Goal: Task Accomplishment & Management: Manage account settings

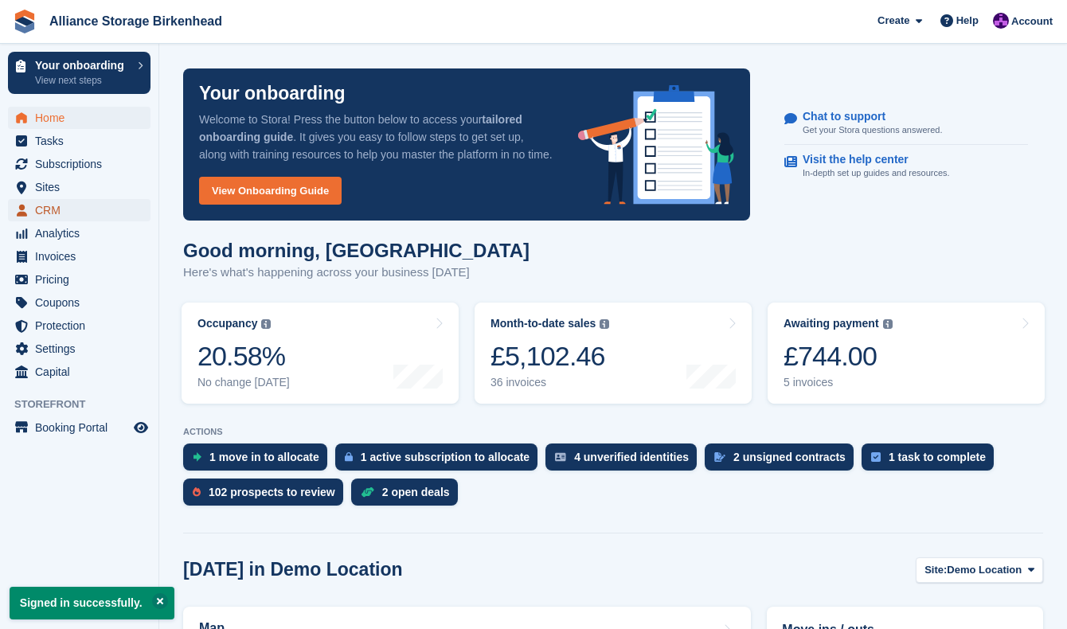
click at [102, 214] on span "CRM" at bounding box center [83, 210] width 96 height 22
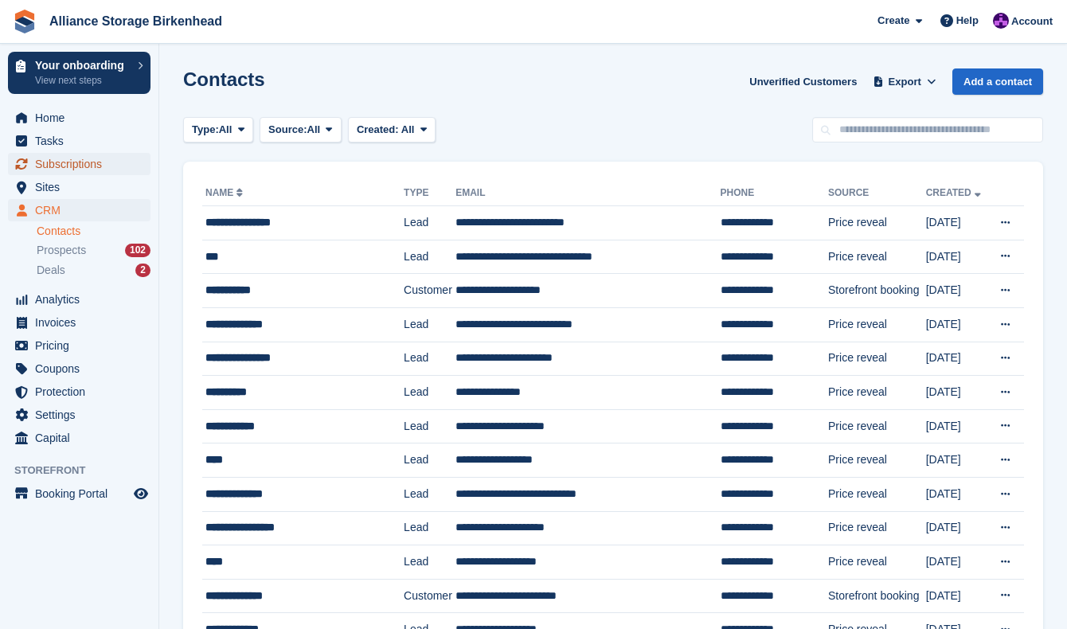
click at [81, 161] on span "Subscriptions" at bounding box center [83, 164] width 96 height 22
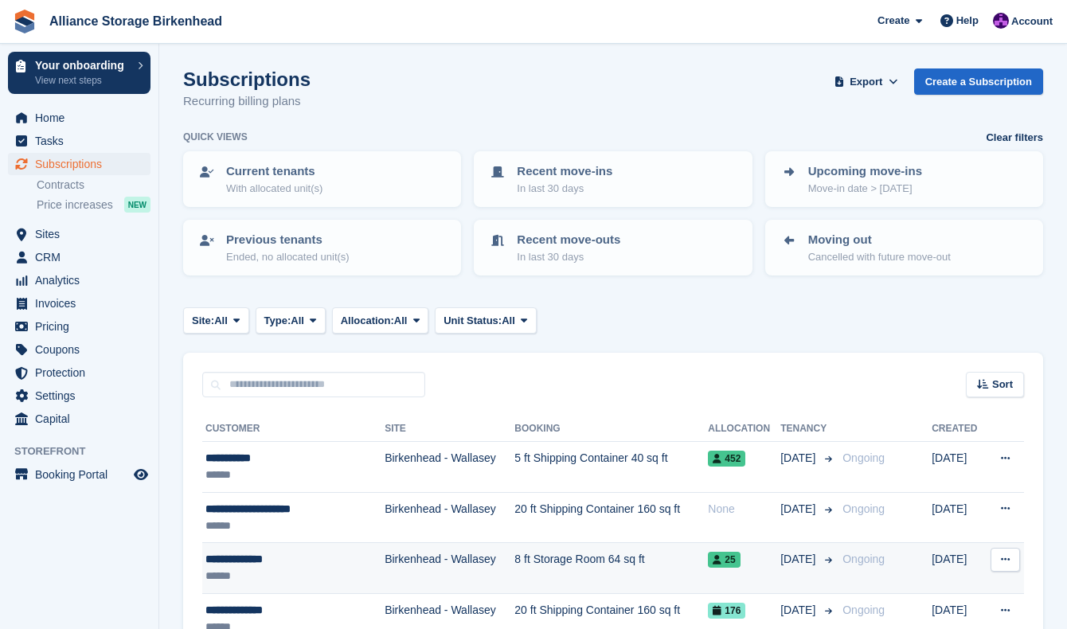
click at [672, 571] on td "8 ft Storage Room 64 sq ft" at bounding box center [610, 568] width 193 height 51
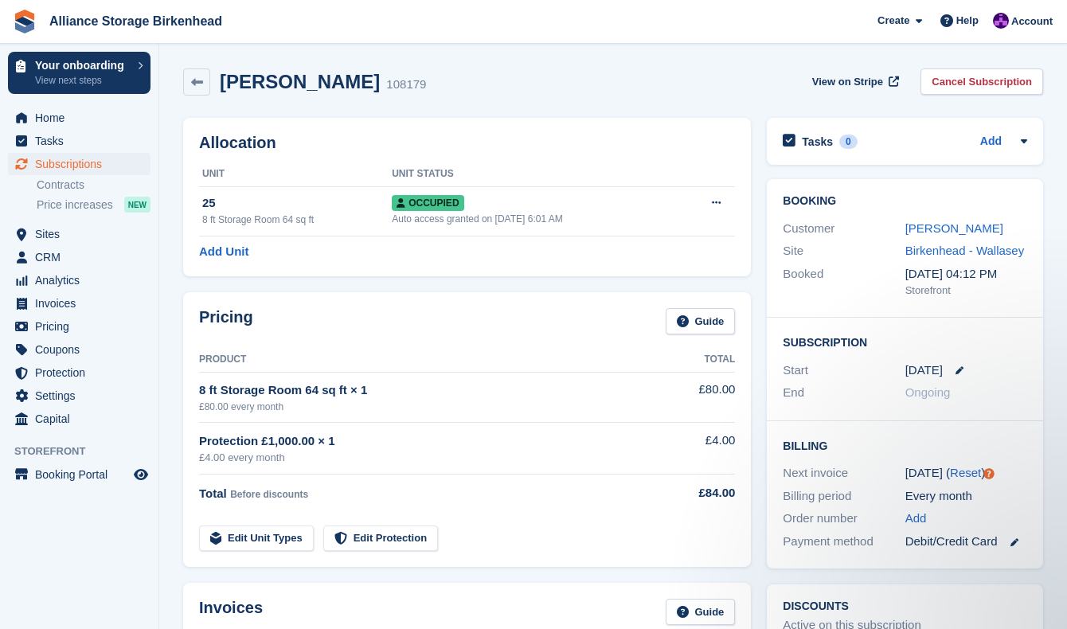
click at [579, 66] on div "[PERSON_NAME] 108179 View on Stripe Cancel Subscription" at bounding box center [613, 84] width 876 height 49
click at [646, 63] on div "[PERSON_NAME] 108179 View on Stripe Cancel Subscription" at bounding box center [613, 84] width 876 height 49
click at [646, 109] on div "Hannah Yardley 108179 View on Stripe Cancel Subscription" at bounding box center [613, 84] width 876 height 49
